Goal: Task Accomplishment & Management: Manage account settings

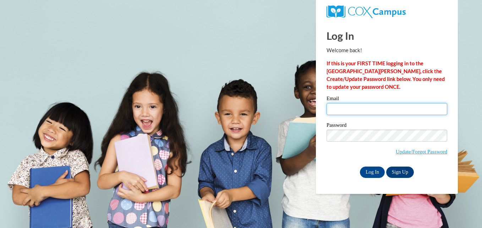
drag, startPoint x: 0, startPoint y: 0, endPoint x: 337, endPoint y: 110, distance: 354.3
click at [337, 110] on input "Email" at bounding box center [386, 109] width 121 height 12
type input "[PERSON_NAME][EMAIL_ADDRESS][PERSON_NAME][DOMAIN_NAME]"
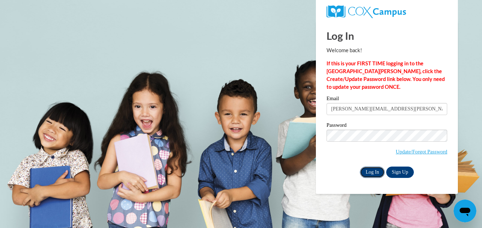
click at [370, 170] on input "Log In" at bounding box center [372, 171] width 25 height 11
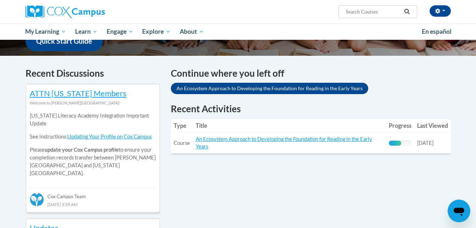
scroll to position [195, 0]
